Goal: Check status: Check status

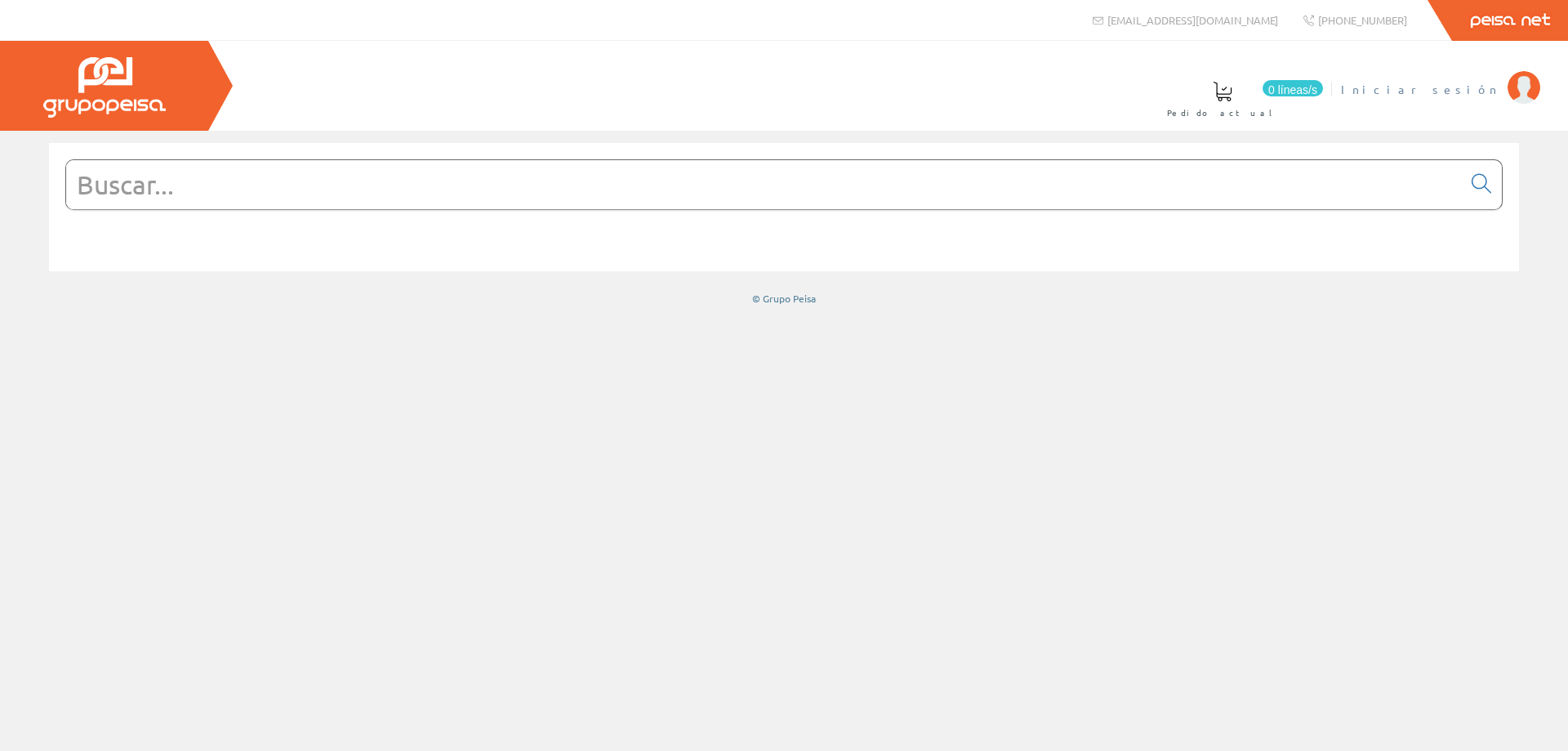
drag, startPoint x: 1499, startPoint y: 96, endPoint x: 1494, endPoint y: 88, distance: 9.4
click at [1494, 88] on font "Iniciar sesión" at bounding box center [1421, 89] width 159 height 14
click at [1448, 95] on font "[PERSON_NAME]" at bounding box center [1426, 89] width 150 height 14
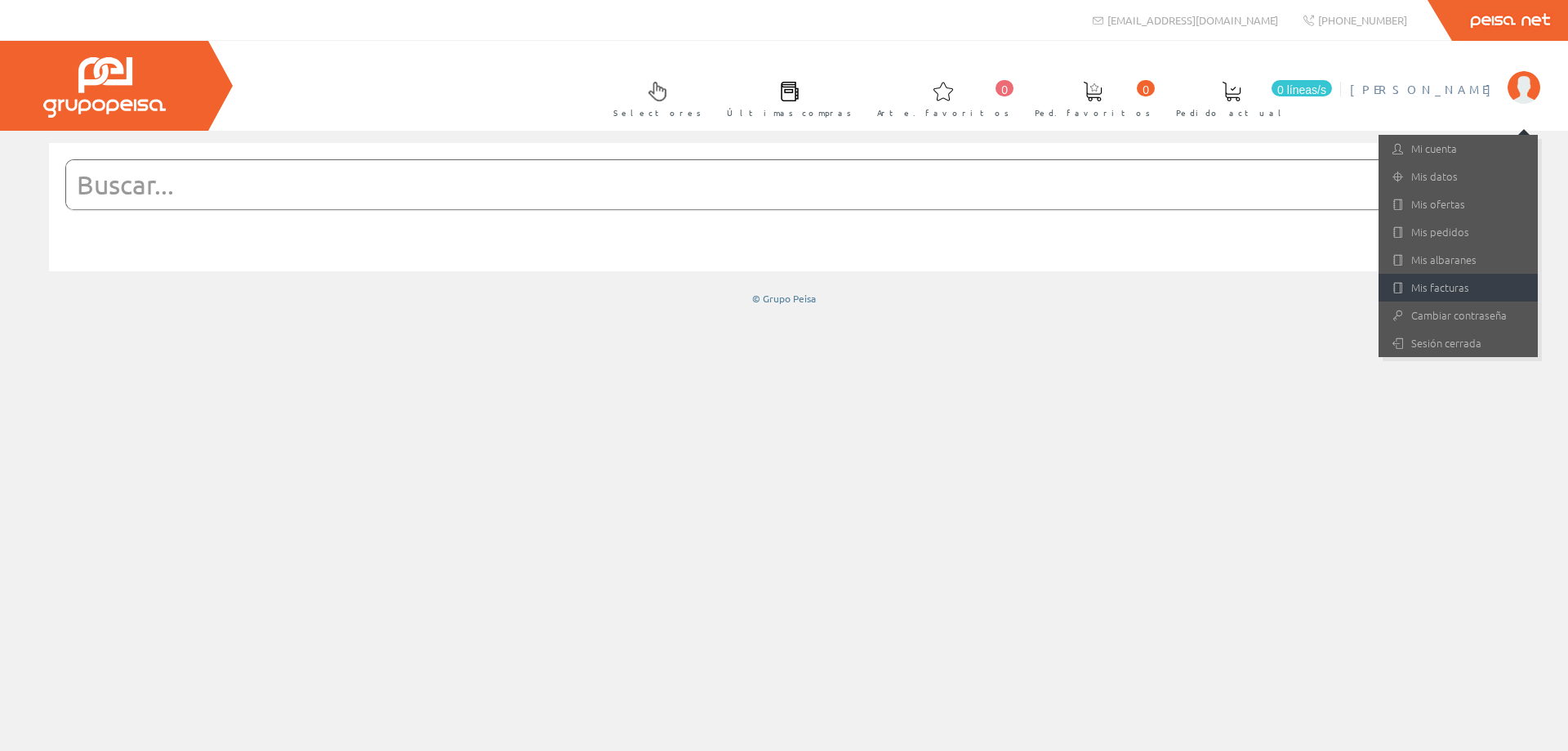
click at [1424, 283] on font "Mis facturas" at bounding box center [1441, 287] width 58 height 15
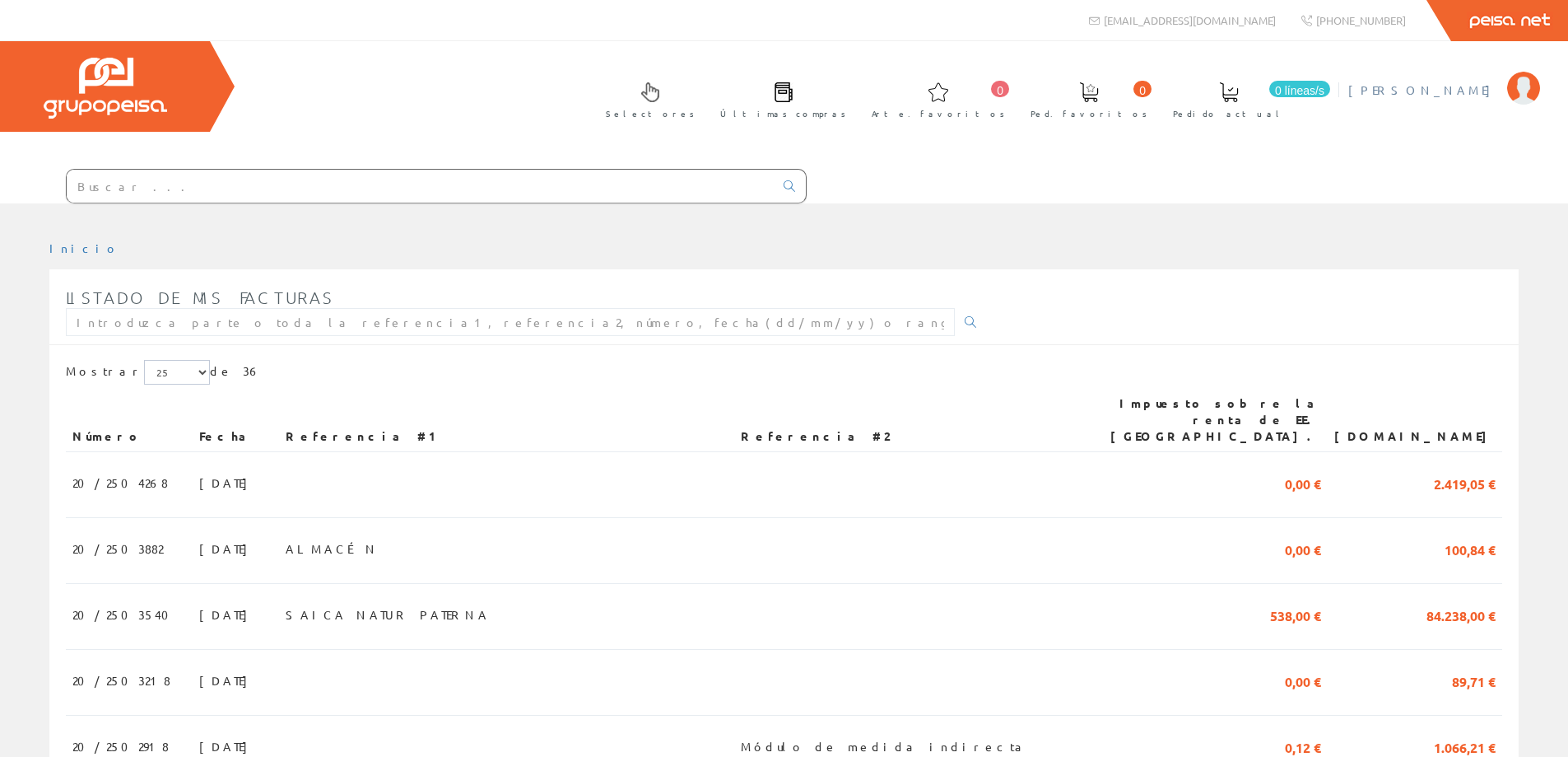
click at [1442, 89] on font "[PERSON_NAME]" at bounding box center [1424, 90] width 151 height 15
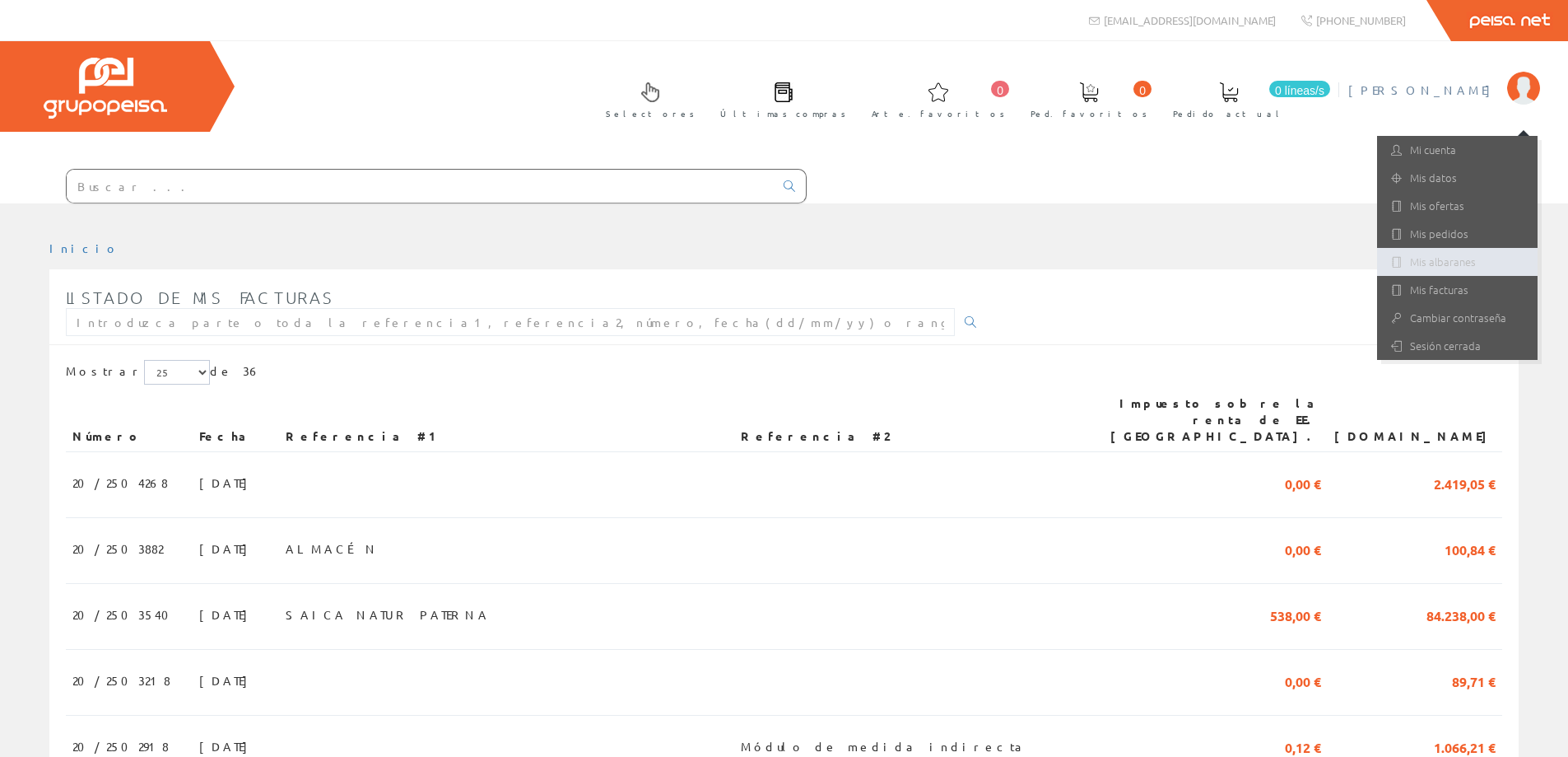
click at [1438, 263] on font "Mis albaranes" at bounding box center [1443, 261] width 65 height 15
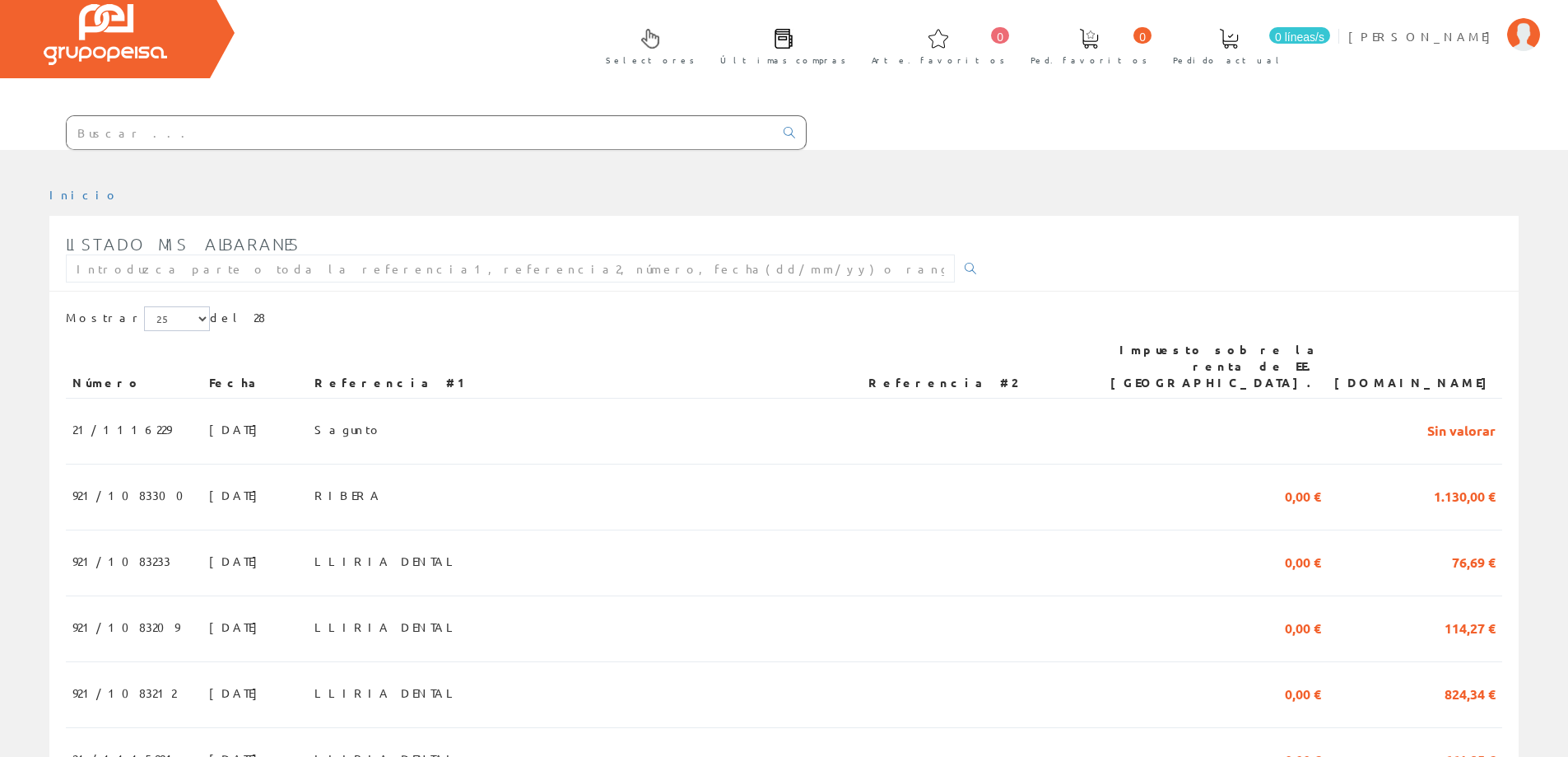
scroll to position [83, 0]
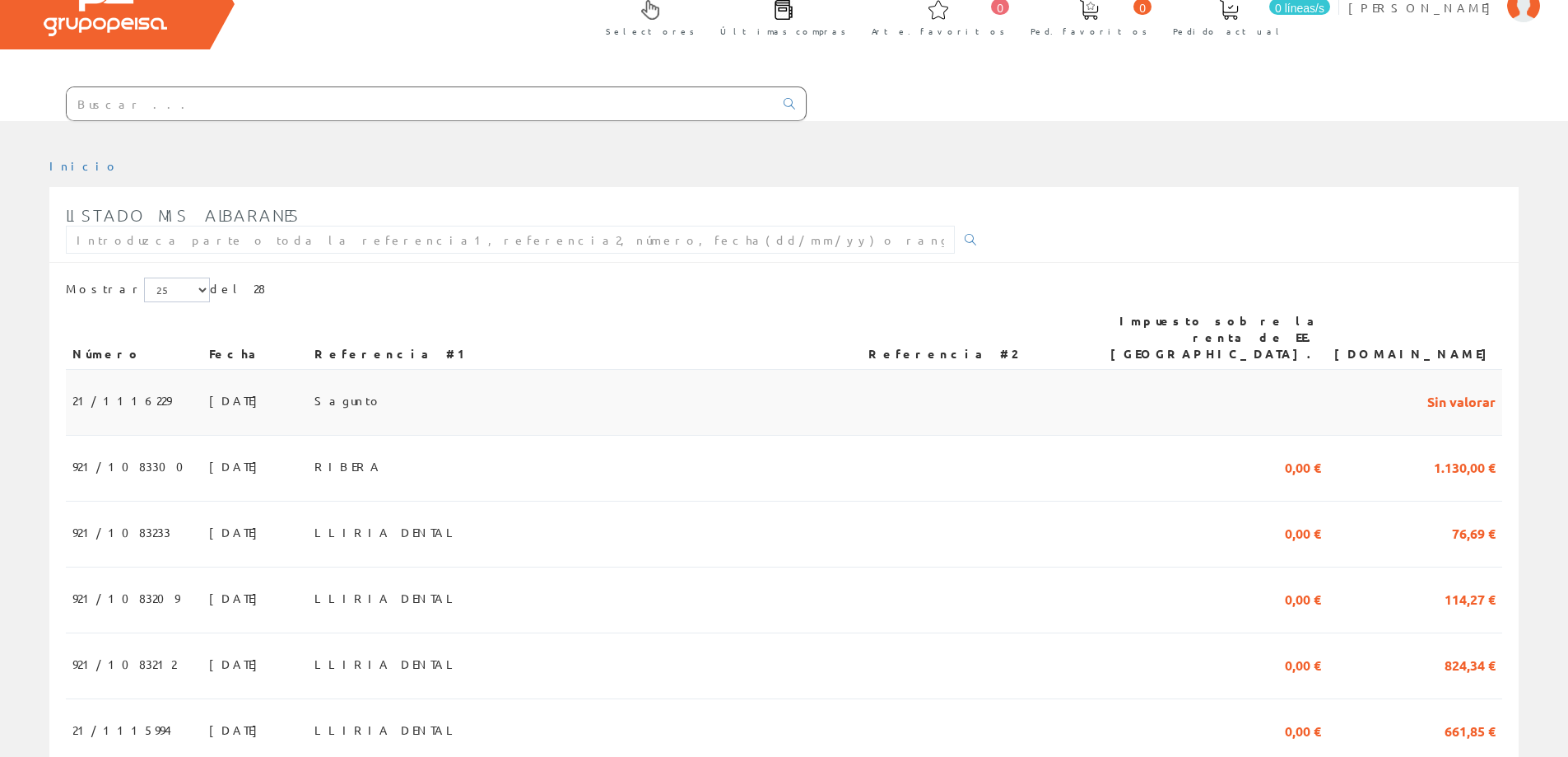
click at [382, 393] on font "Sagunto" at bounding box center [348, 400] width 68 height 15
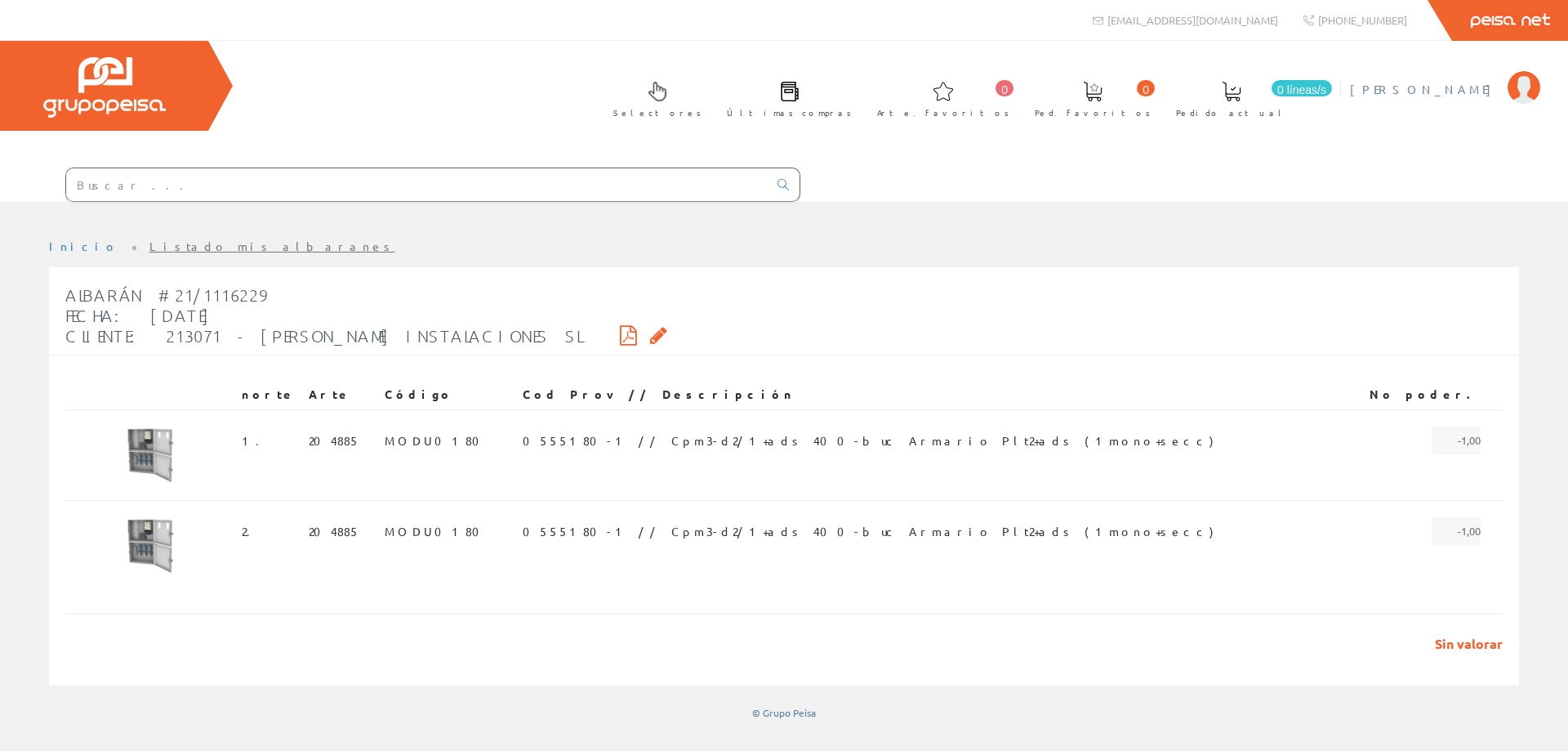
click at [1469, 88] on font "[PERSON_NAME]" at bounding box center [1426, 89] width 150 height 14
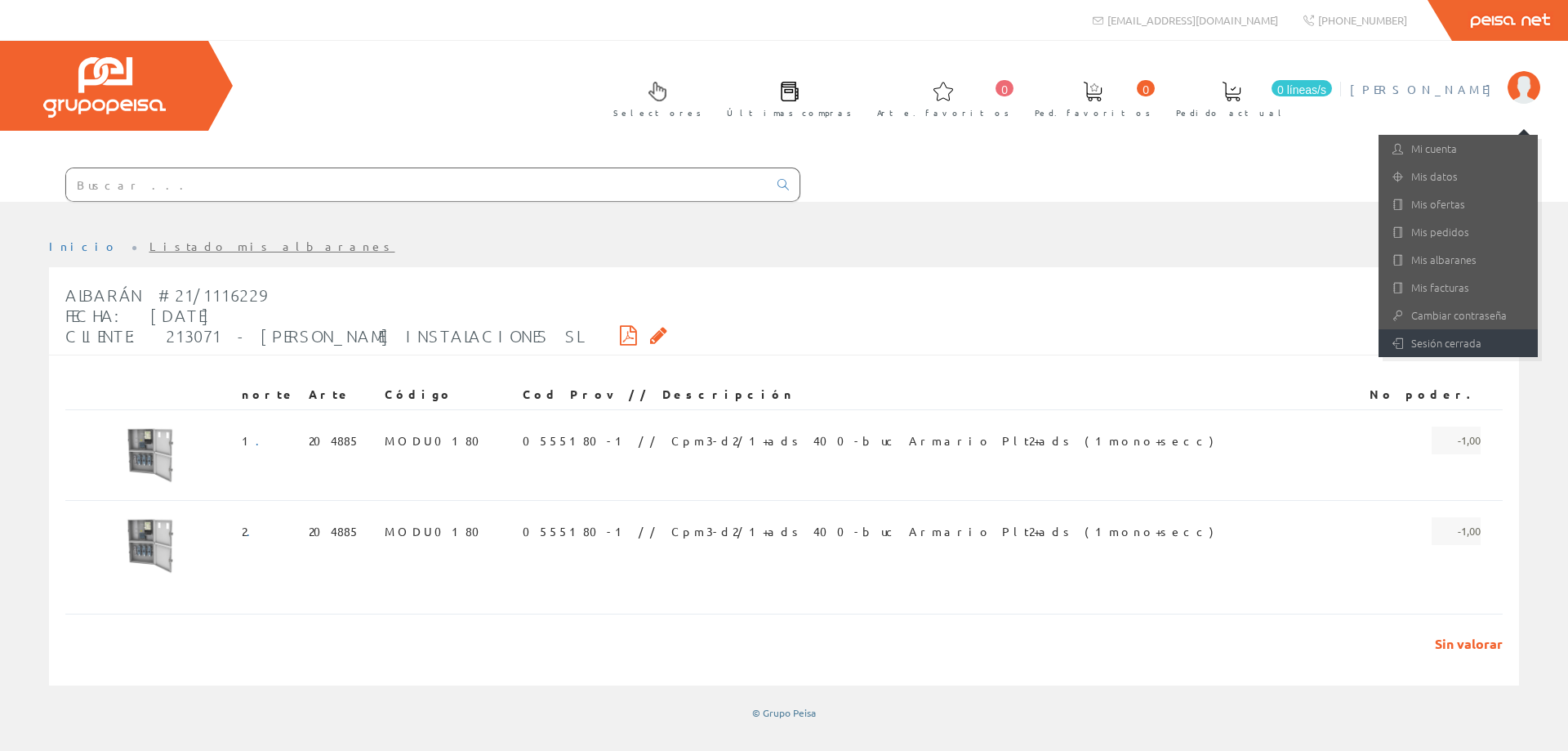
click at [1435, 344] on font "Sesión cerrada" at bounding box center [1447, 342] width 70 height 15
